Goal: Information Seeking & Learning: Learn about a topic

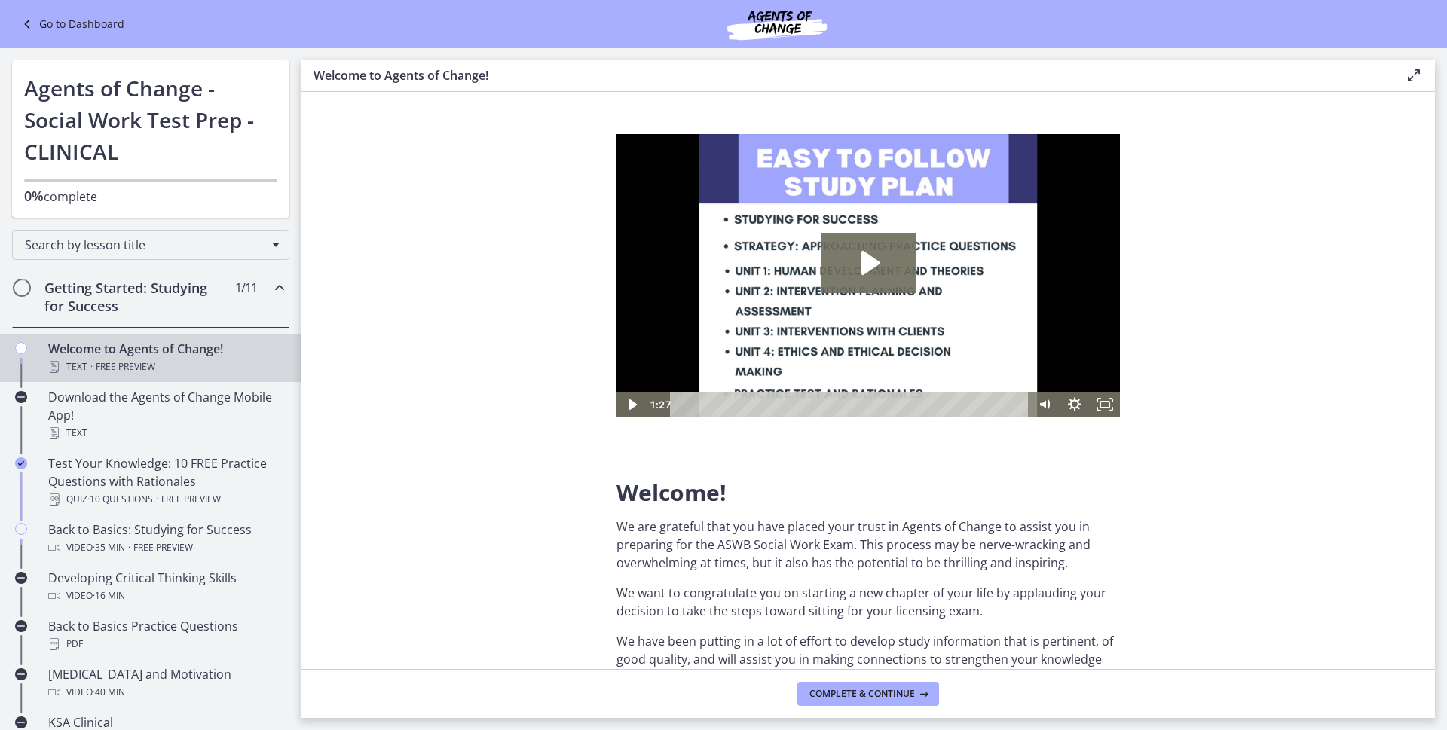
click at [48, 17] on link "Go to Dashboard" at bounding box center [71, 24] width 106 height 18
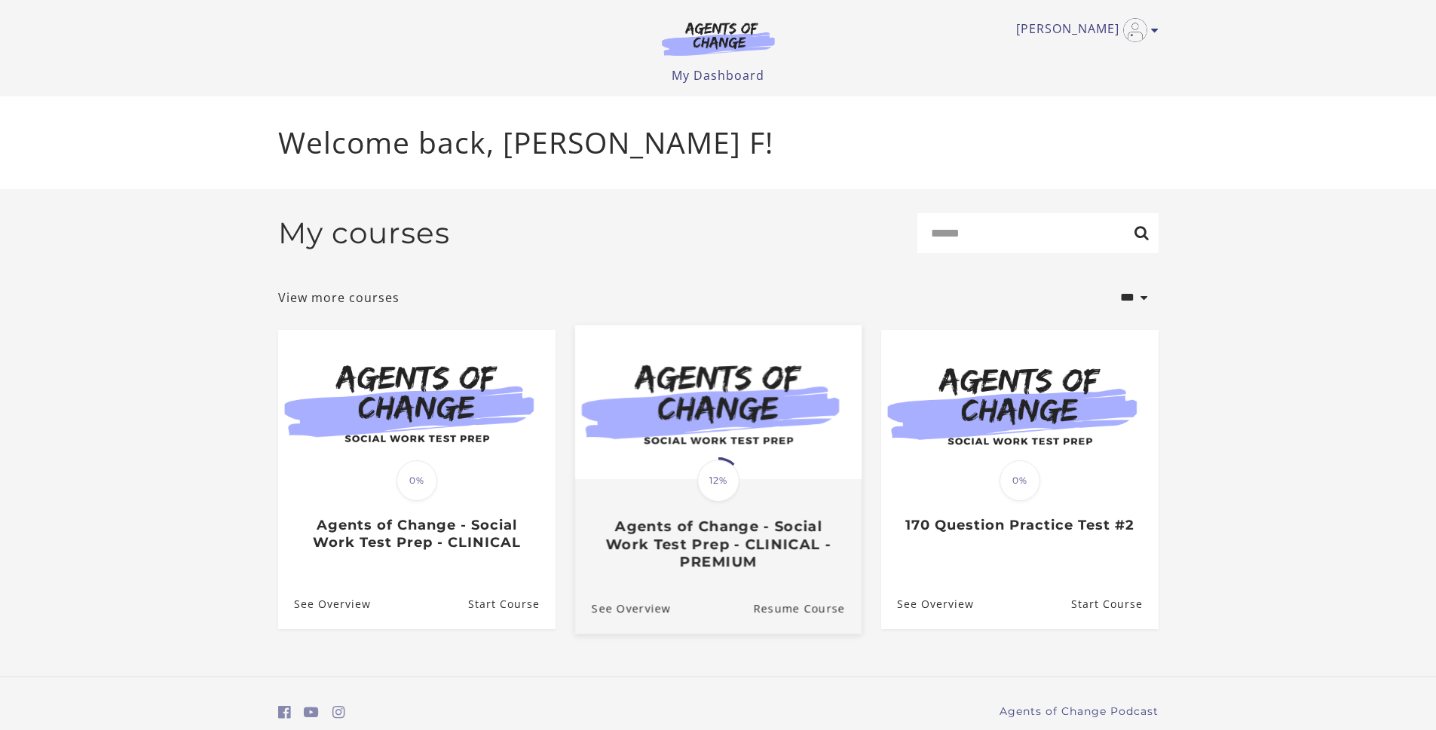
click at [715, 464] on span "12%" at bounding box center [718, 481] width 42 height 42
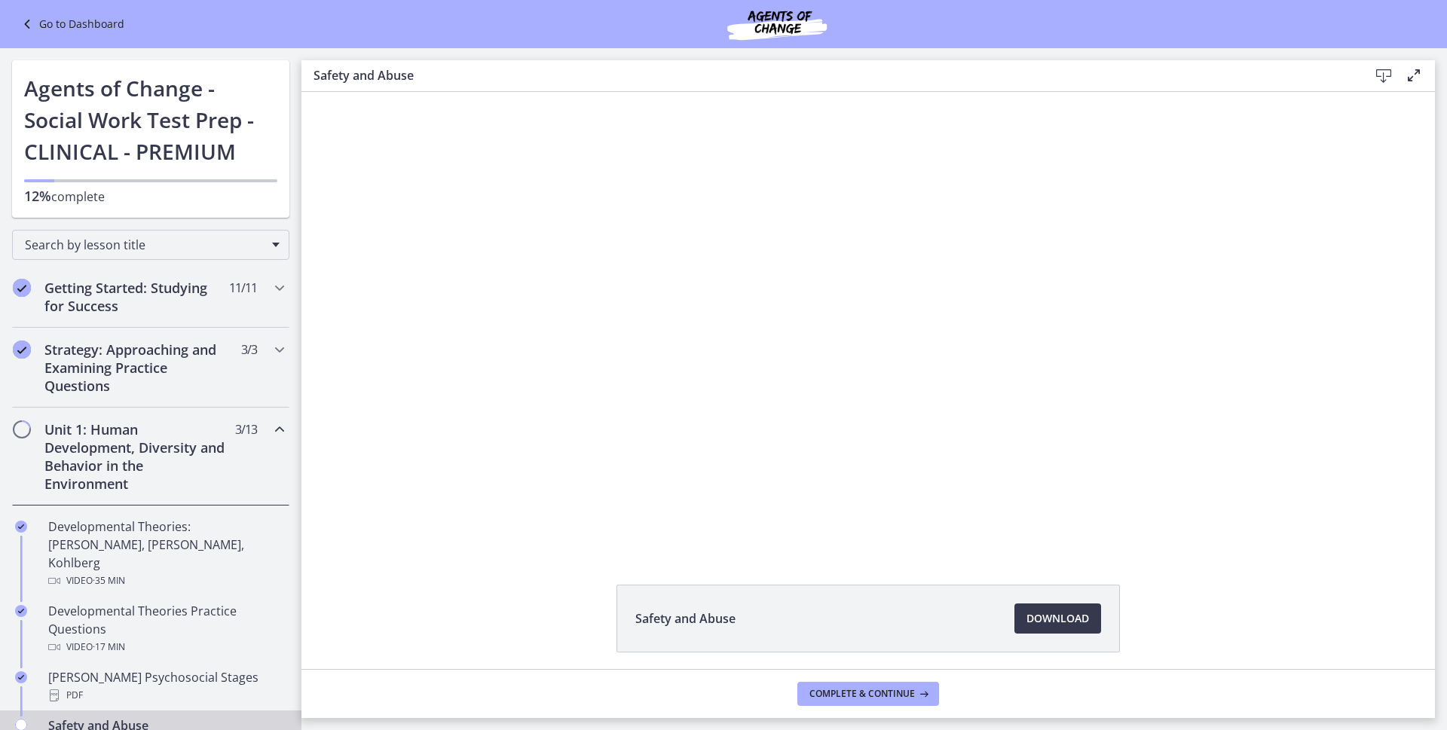
click at [367, 421] on div "Click for sound @keyframes VOLUME_SMALL_WAVE_FLASH { 0% { opacity: 0; } 33% { o…" at bounding box center [869, 321] width 1134 height 458
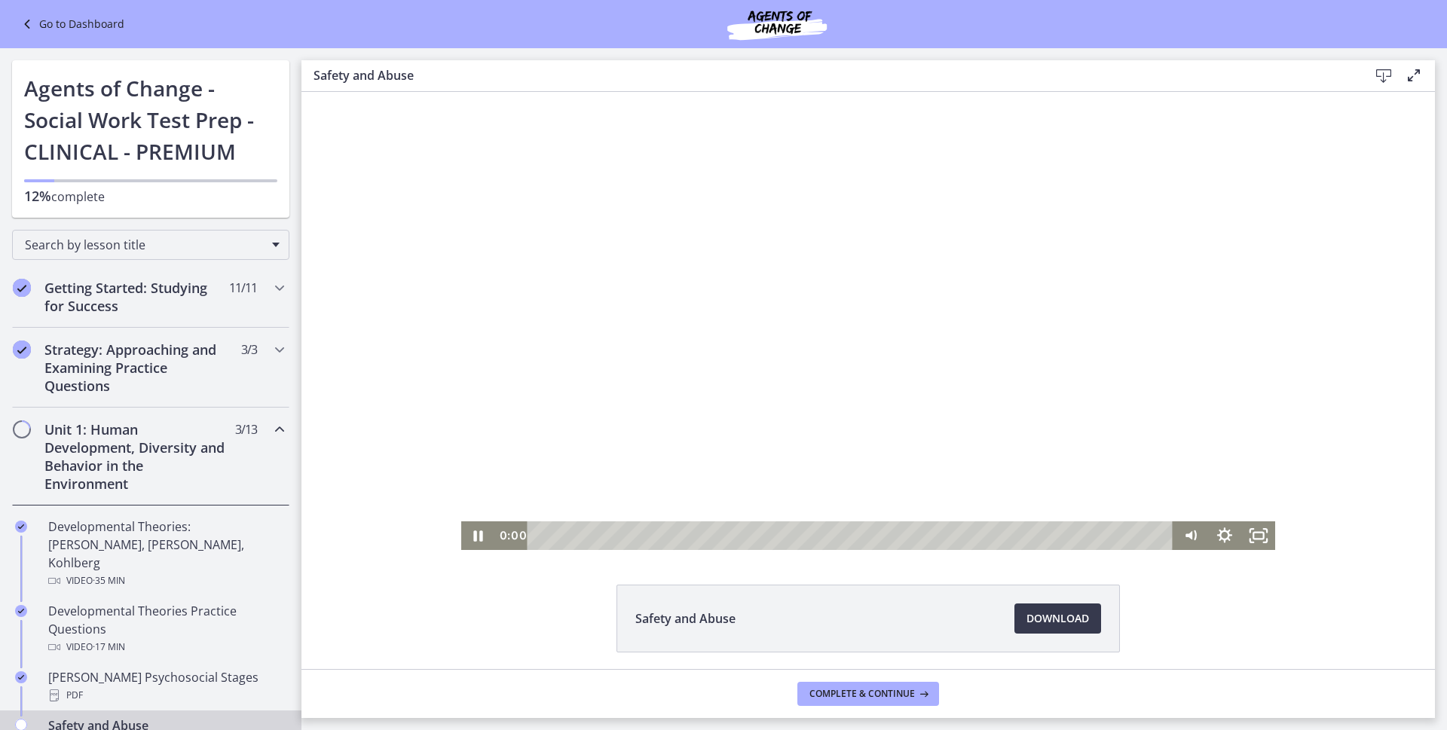
drag, startPoint x: 540, startPoint y: 540, endPoint x: 500, endPoint y: 538, distance: 39.2
click at [500, 538] on div "0:00 0:00" at bounding box center [834, 536] width 679 height 29
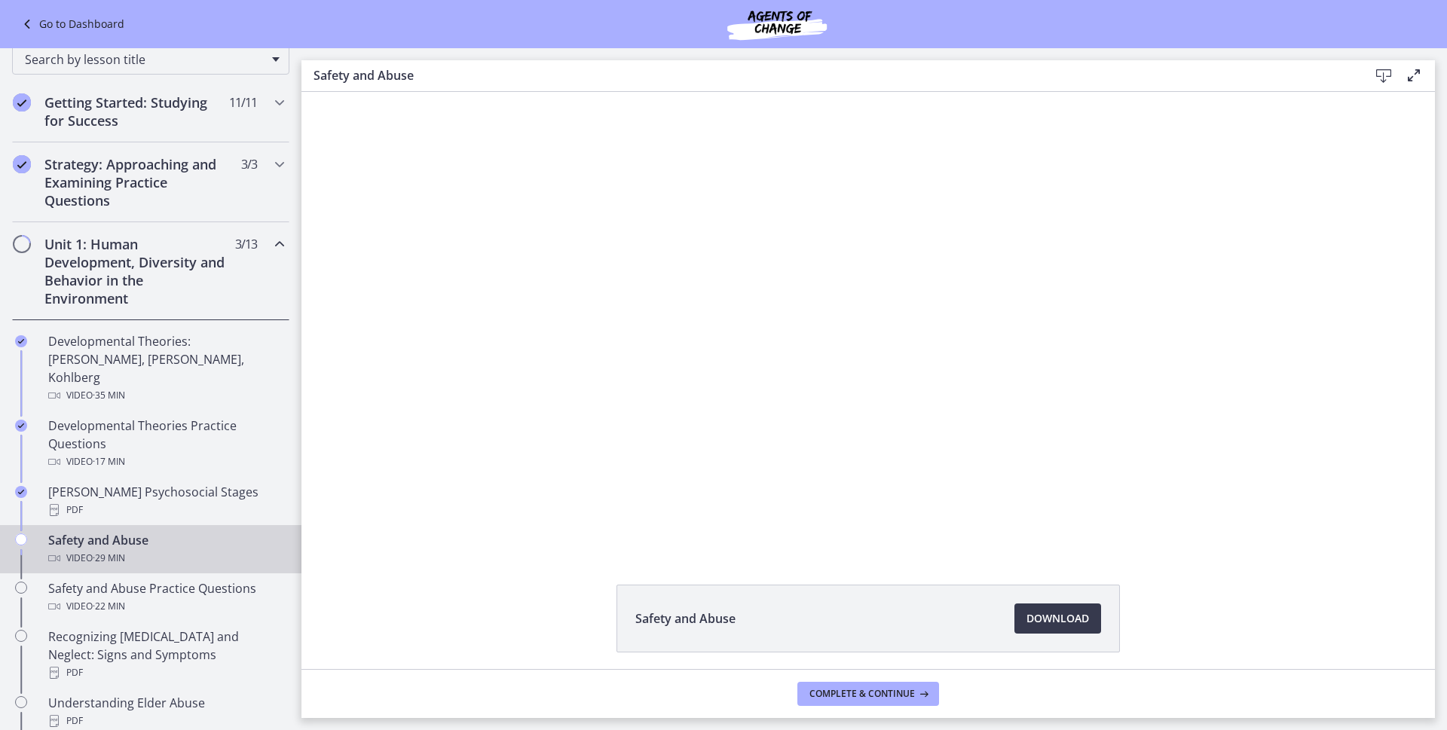
scroll to position [222, 0]
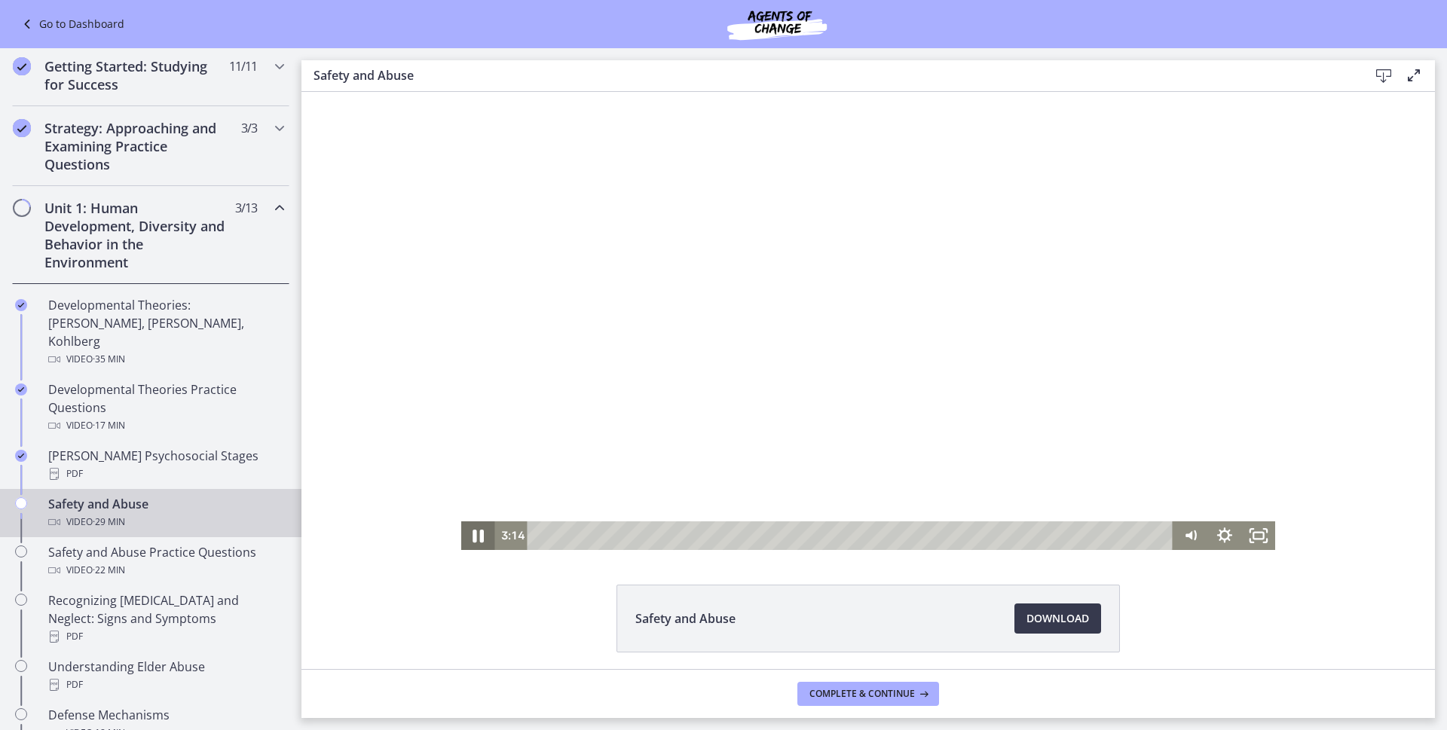
click at [475, 538] on icon "Pause" at bounding box center [478, 536] width 11 height 13
click at [475, 538] on icon "Play Video" at bounding box center [479, 536] width 11 height 14
click at [473, 533] on icon "Pause" at bounding box center [478, 536] width 41 height 35
click at [474, 540] on icon "Play Video" at bounding box center [479, 536] width 34 height 29
click at [475, 534] on icon "Pause" at bounding box center [478, 536] width 11 height 13
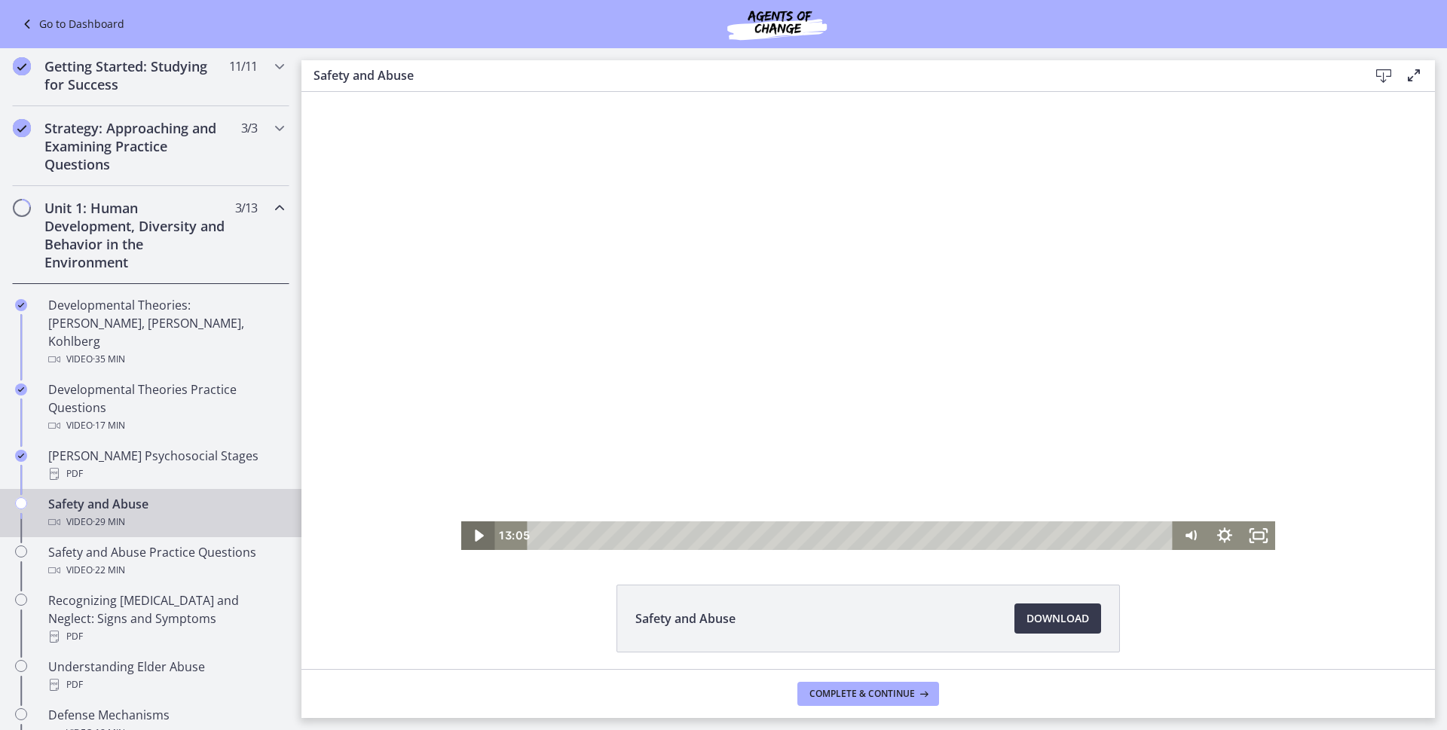
click at [479, 545] on icon "Play Video" at bounding box center [479, 536] width 34 height 29
click at [475, 538] on icon "Pause" at bounding box center [478, 536] width 11 height 13
click at [475, 538] on icon "Play Video" at bounding box center [479, 536] width 9 height 12
click at [475, 538] on icon "Pause" at bounding box center [478, 536] width 11 height 13
click at [475, 538] on icon "Play Video" at bounding box center [479, 536] width 9 height 12
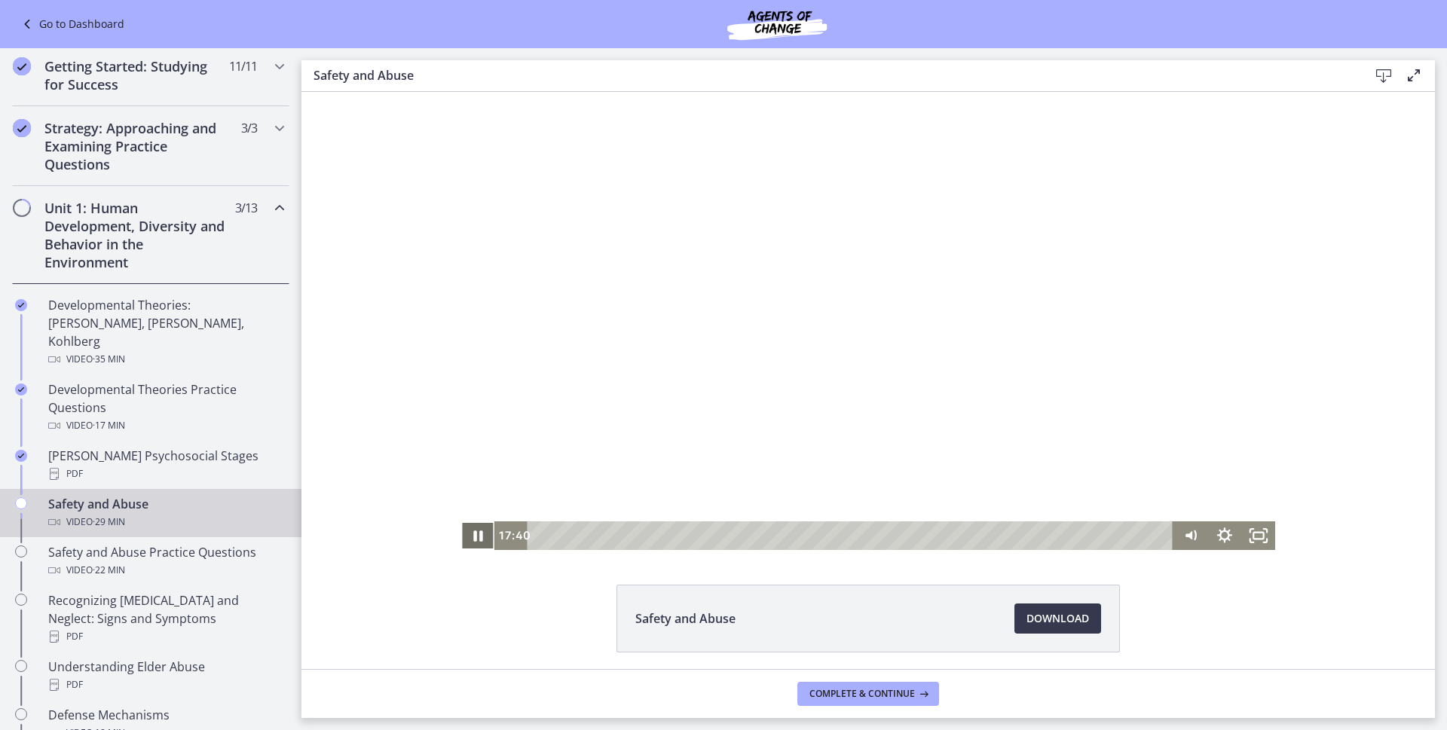
click at [477, 535] on icon "Pause" at bounding box center [477, 536] width 9 height 11
click at [476, 530] on icon "Play Video" at bounding box center [479, 536] width 34 height 29
click at [466, 534] on icon "Pause" at bounding box center [478, 536] width 41 height 35
click at [476, 534] on icon "Play Video" at bounding box center [479, 536] width 9 height 12
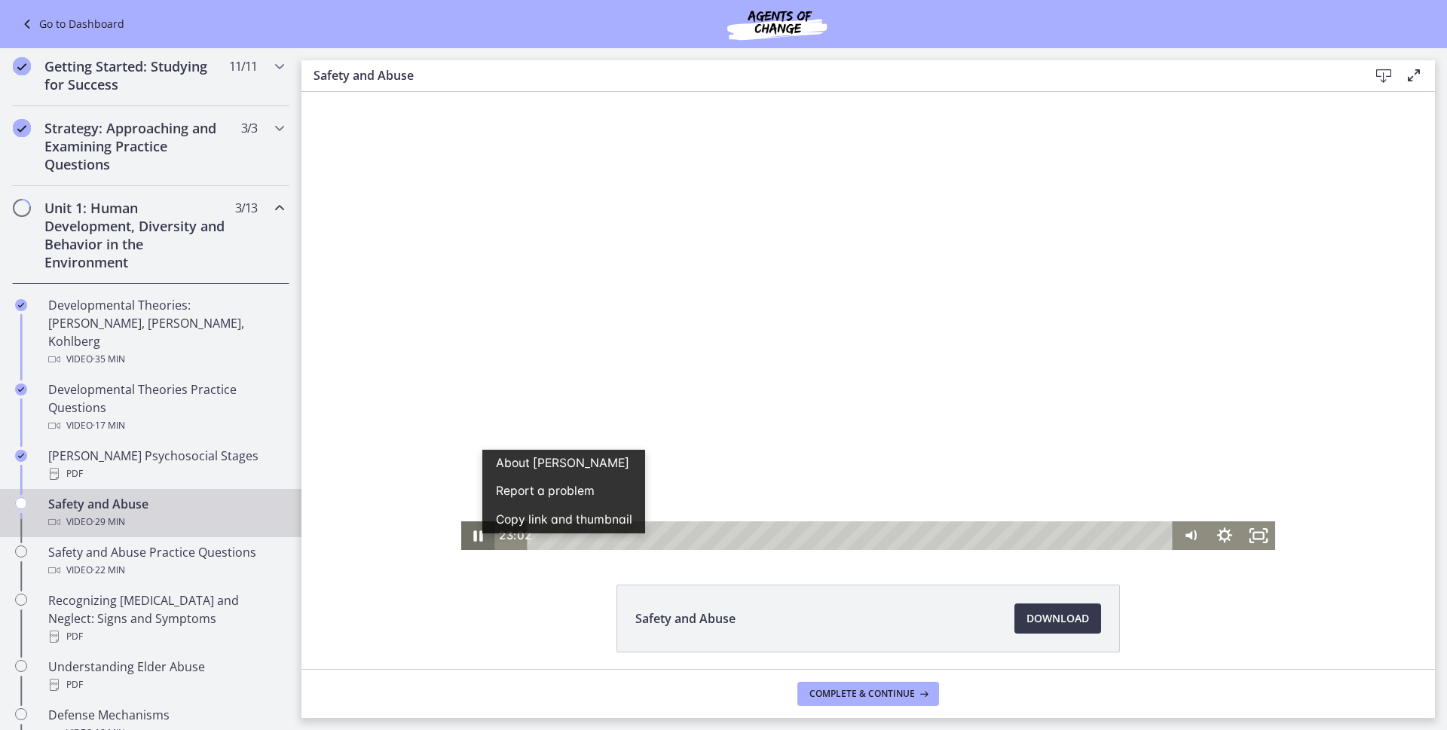
scroll to position [0, 0]
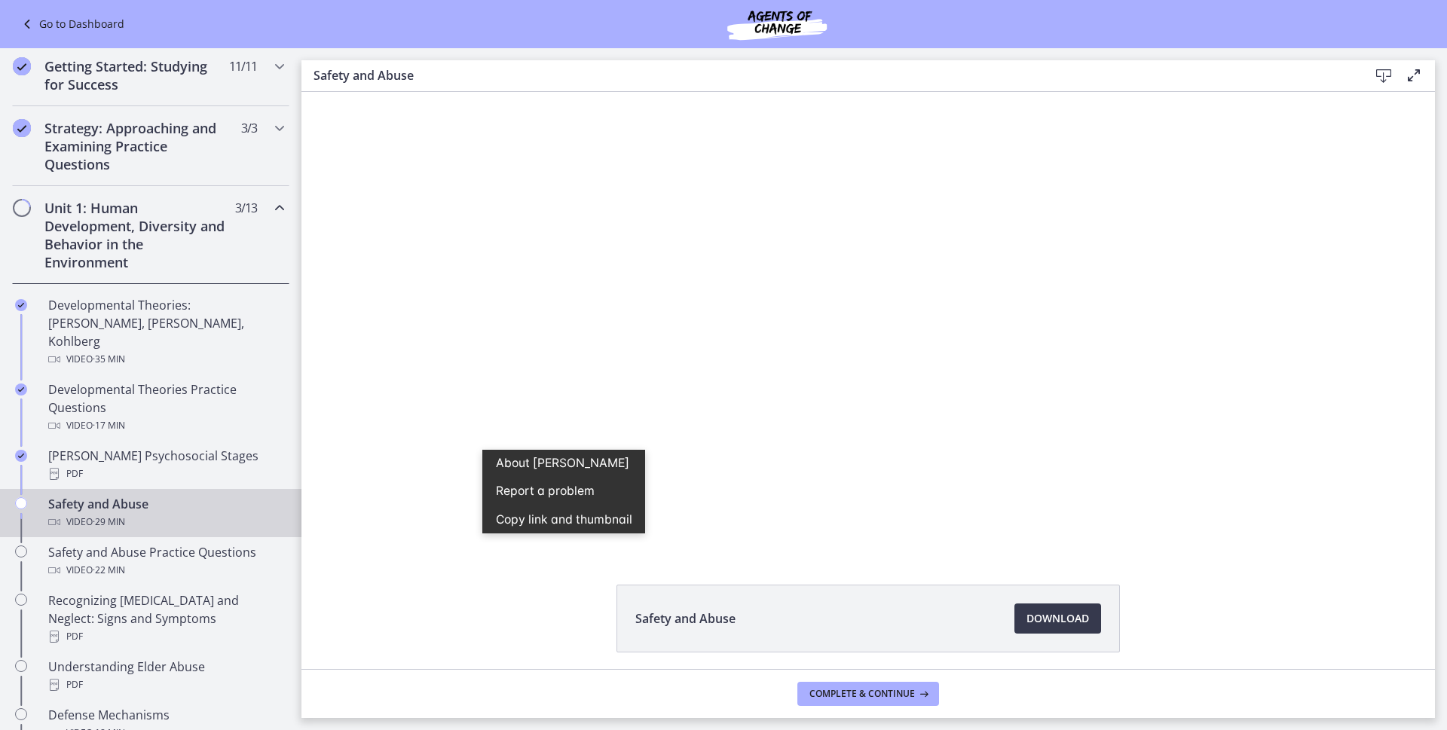
click at [362, 400] on div "Click for sound @keyframes VOLUME_SMALL_WAVE_FLASH { 0% { opacity: 0; } 33% { o…" at bounding box center [869, 321] width 1134 height 458
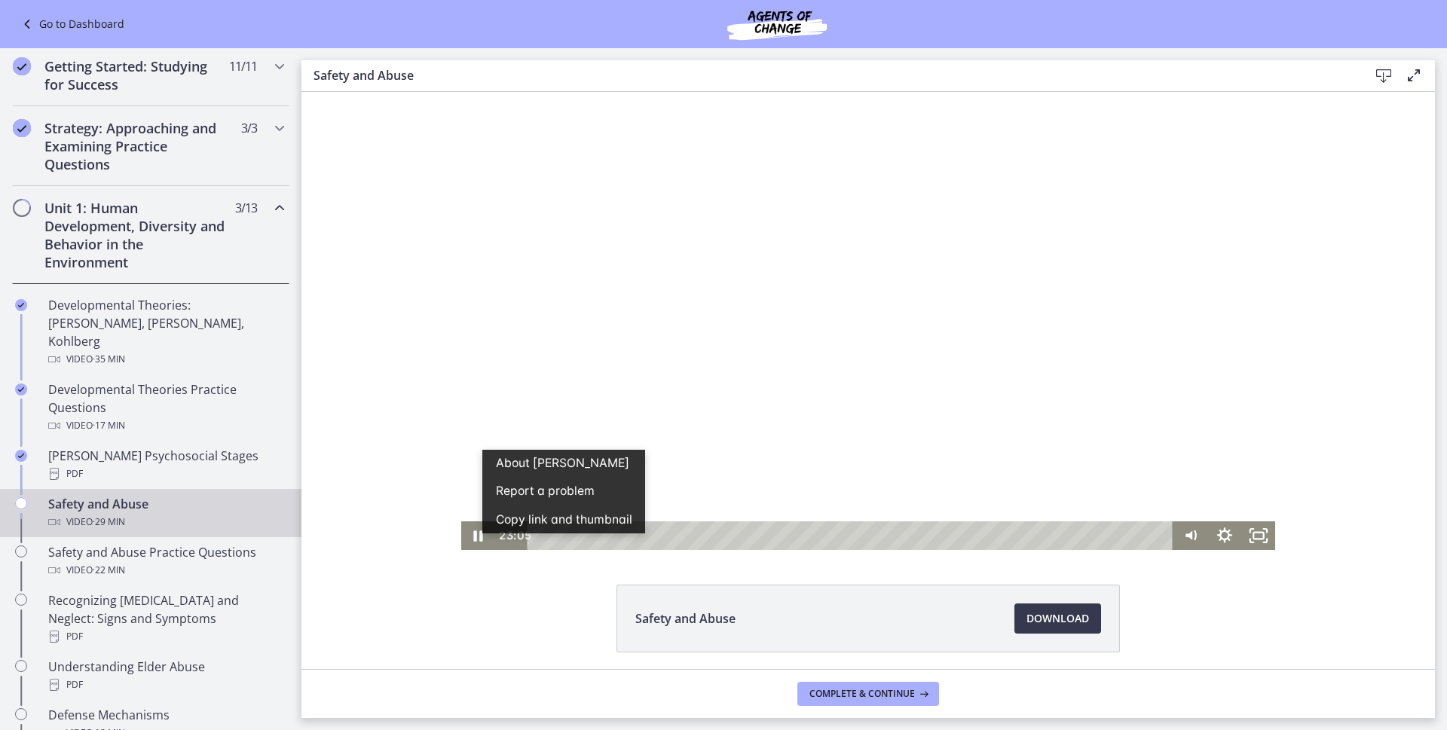
click at [733, 490] on div at bounding box center [868, 321] width 815 height 458
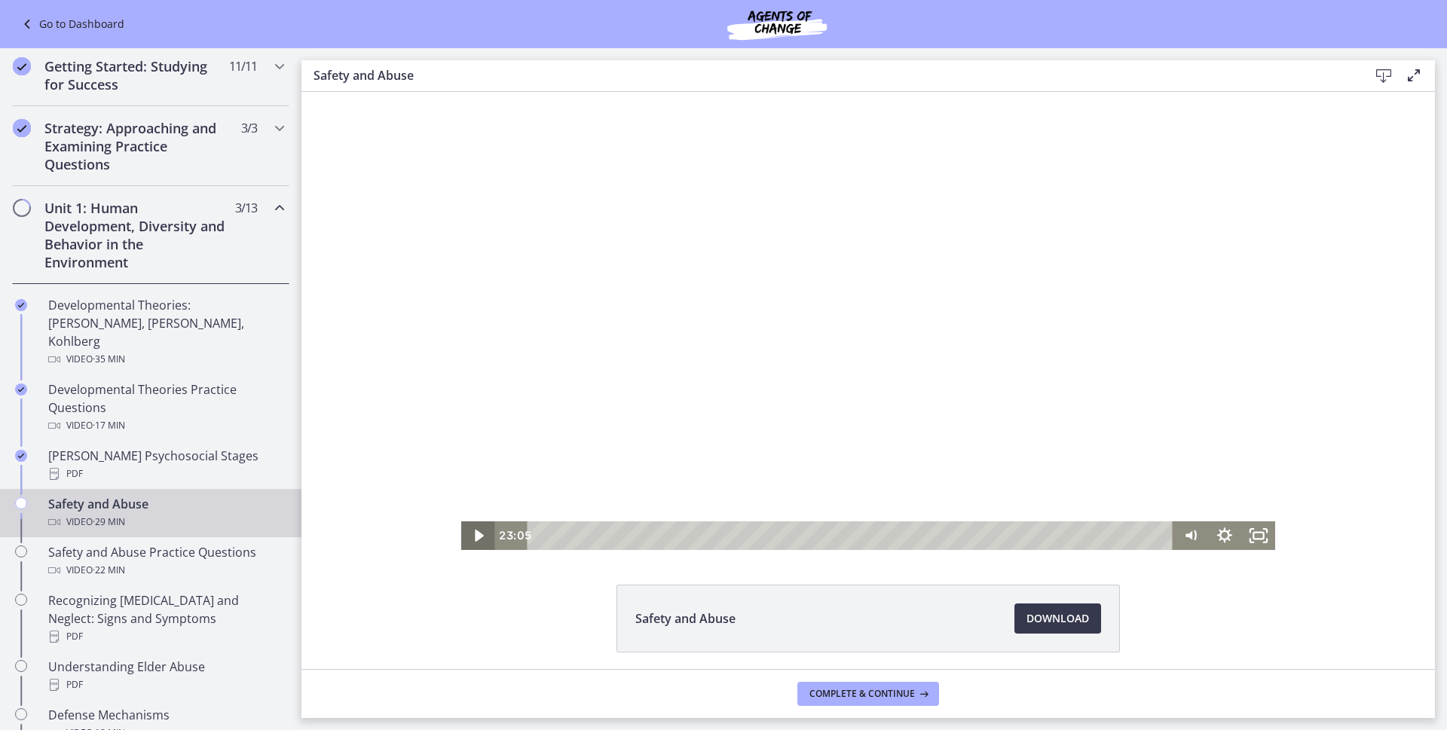
click at [475, 538] on icon "Play Video" at bounding box center [479, 536] width 9 height 12
click at [464, 537] on icon "Pause" at bounding box center [478, 536] width 41 height 35
click at [464, 537] on icon "Play Video" at bounding box center [479, 536] width 34 height 29
click at [425, 381] on div "Click for sound @keyframes VOLUME_SMALL_WAVE_FLASH { 0% { opacity: 0; } 33% { o…" at bounding box center [869, 321] width 1134 height 458
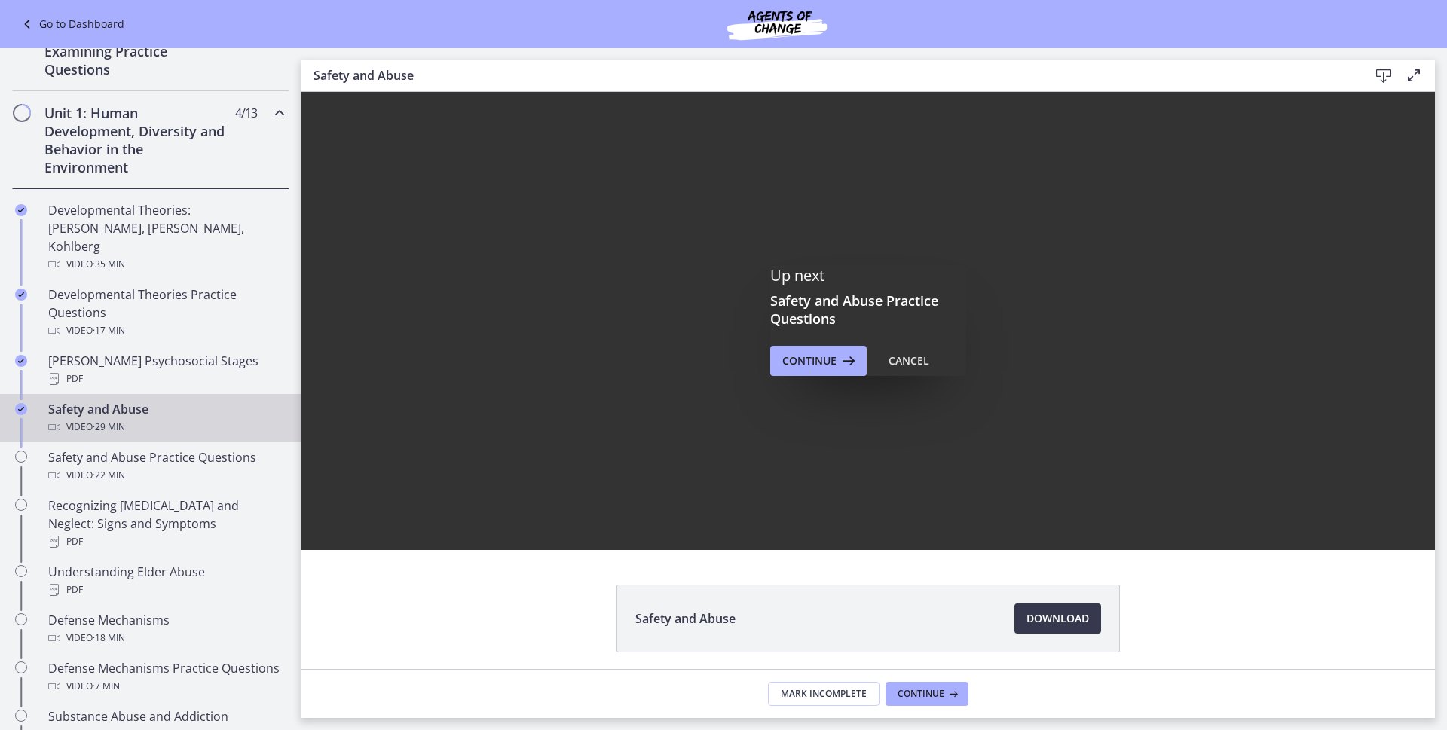
scroll to position [313, 0]
click at [815, 353] on span "Continue" at bounding box center [809, 361] width 54 height 18
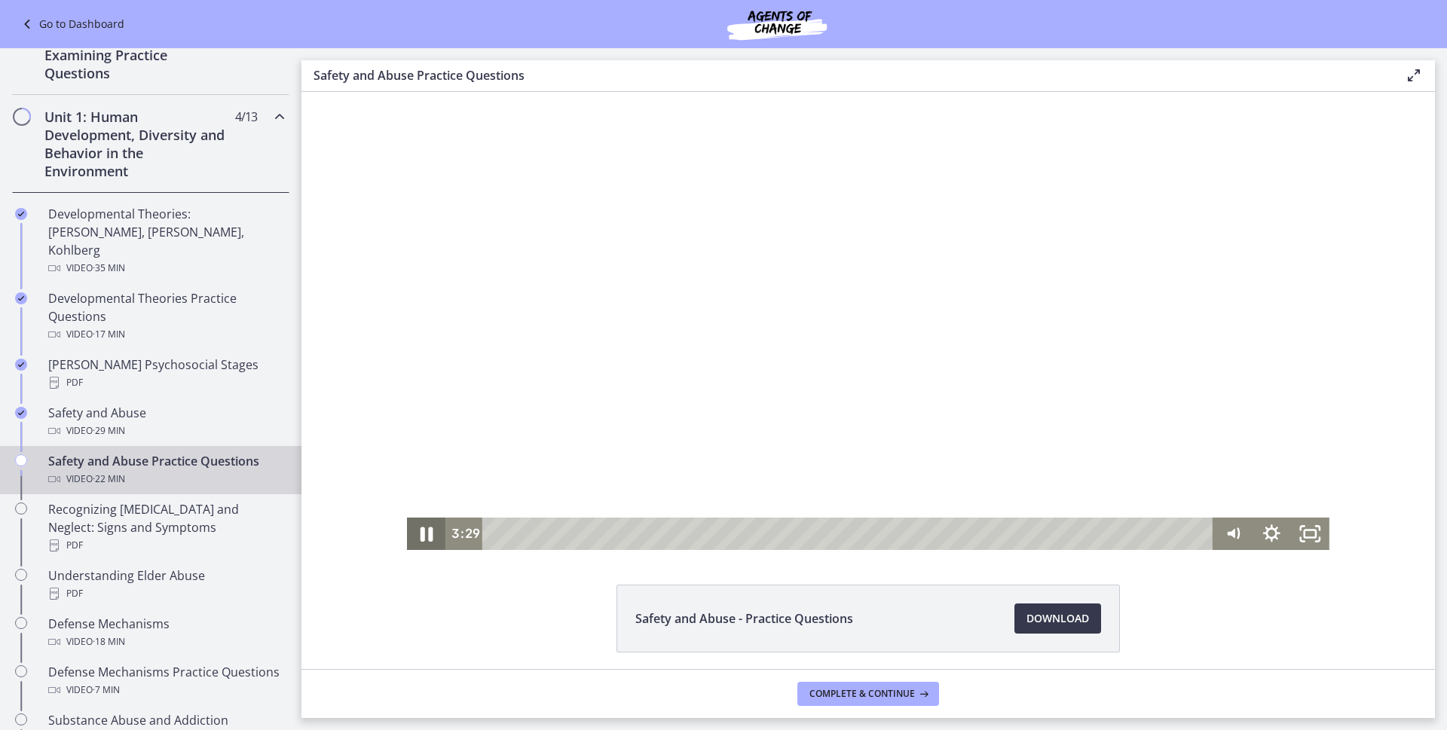
click at [421, 537] on icon "Pause" at bounding box center [427, 534] width 13 height 15
click at [427, 528] on icon "Play Video" at bounding box center [428, 534] width 38 height 32
click at [328, 453] on div "Click for sound @keyframes VOLUME_SMALL_WAVE_FLASH { 0% { opacity: 0; } 33% { o…" at bounding box center [869, 321] width 1134 height 458
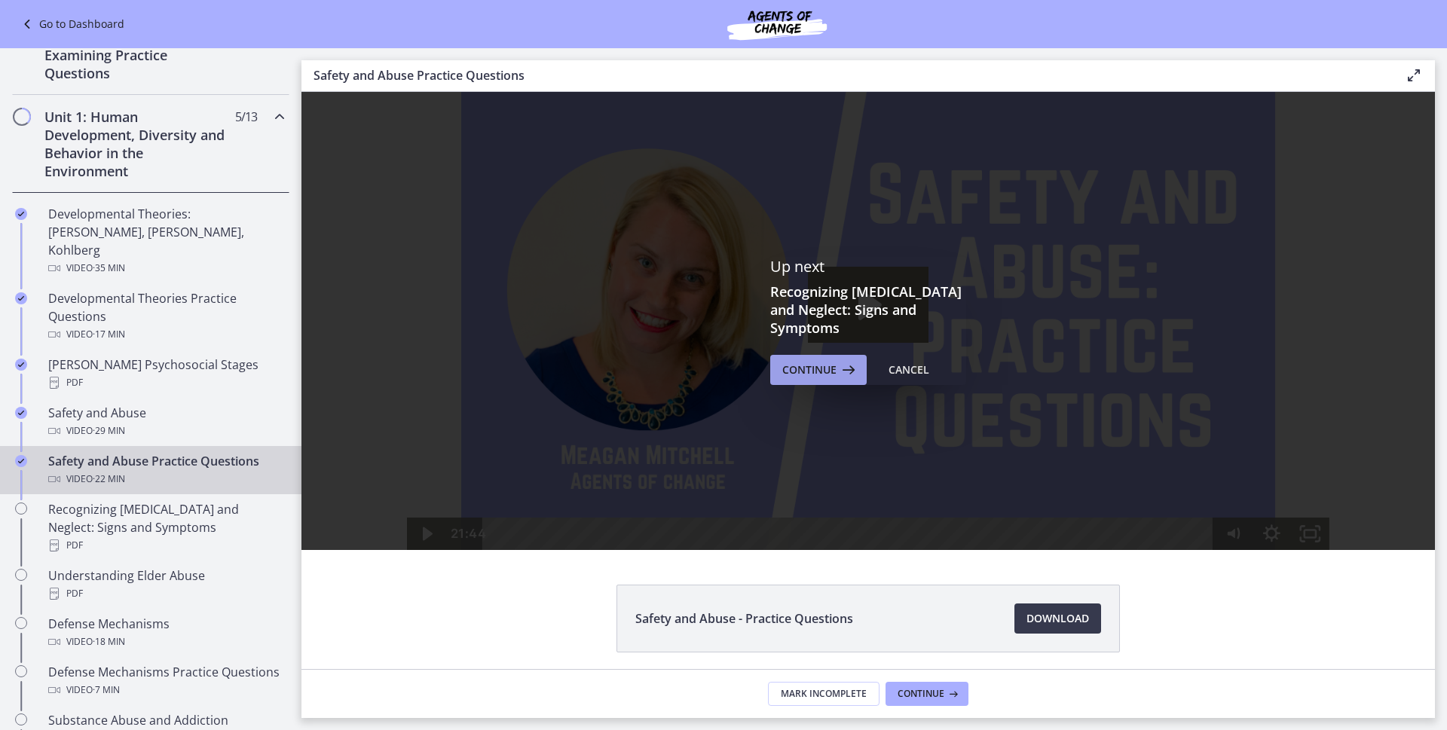
click at [849, 367] on icon at bounding box center [847, 370] width 21 height 18
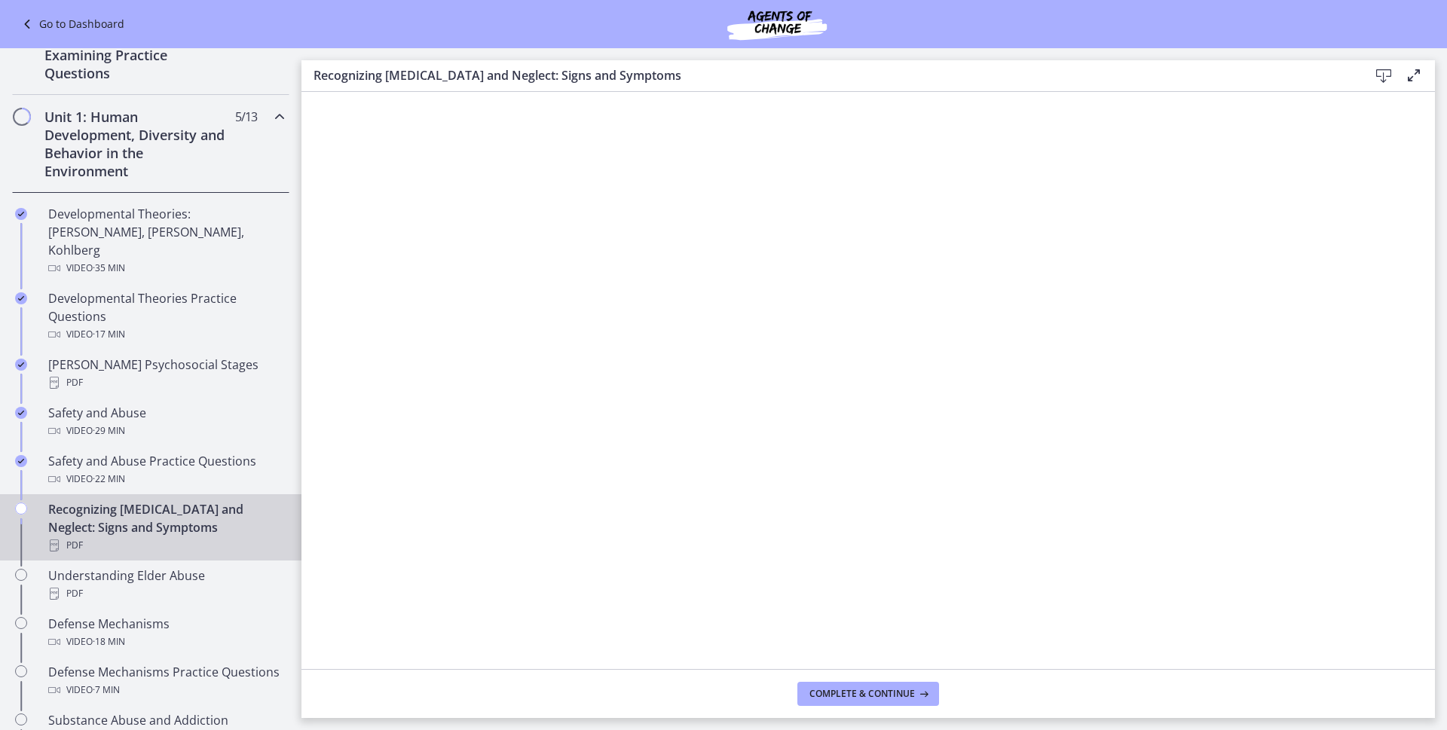
click at [1385, 84] on icon at bounding box center [1384, 76] width 18 height 18
click at [862, 700] on button "Complete & continue" at bounding box center [868, 694] width 142 height 24
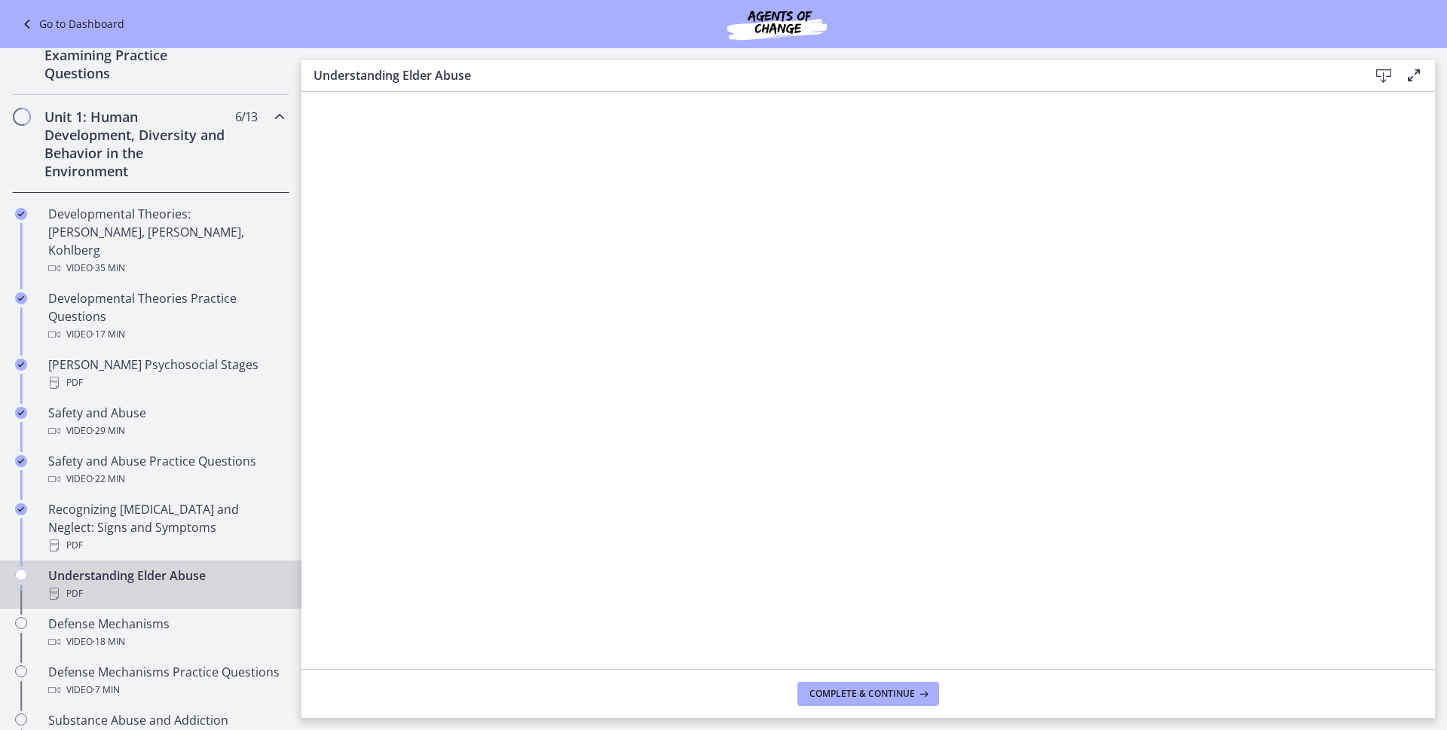
click at [1382, 75] on icon at bounding box center [1384, 76] width 18 height 18
click at [867, 692] on span "Complete & continue" at bounding box center [863, 694] width 106 height 12
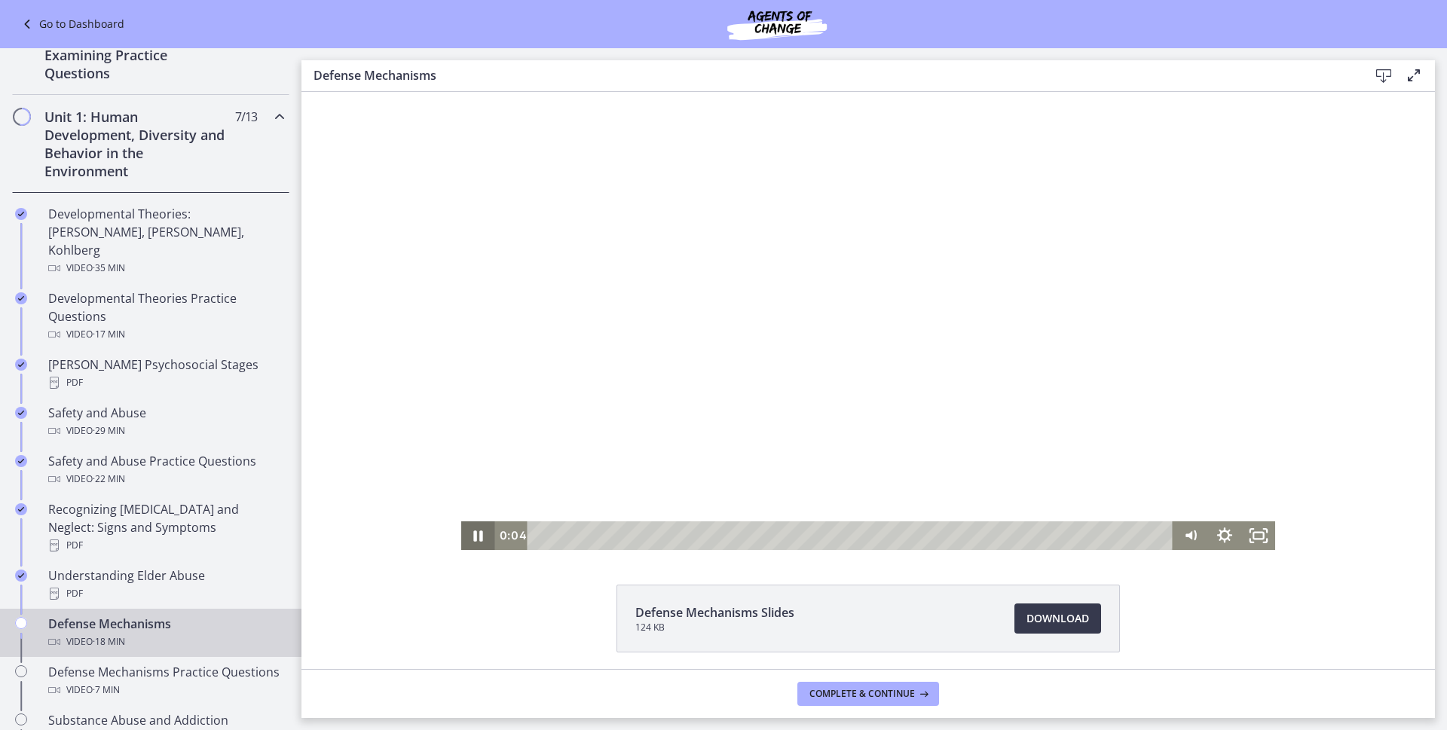
click at [472, 537] on icon "Pause" at bounding box center [478, 536] width 34 height 29
